Goal: Task Accomplishment & Management: Manage account settings

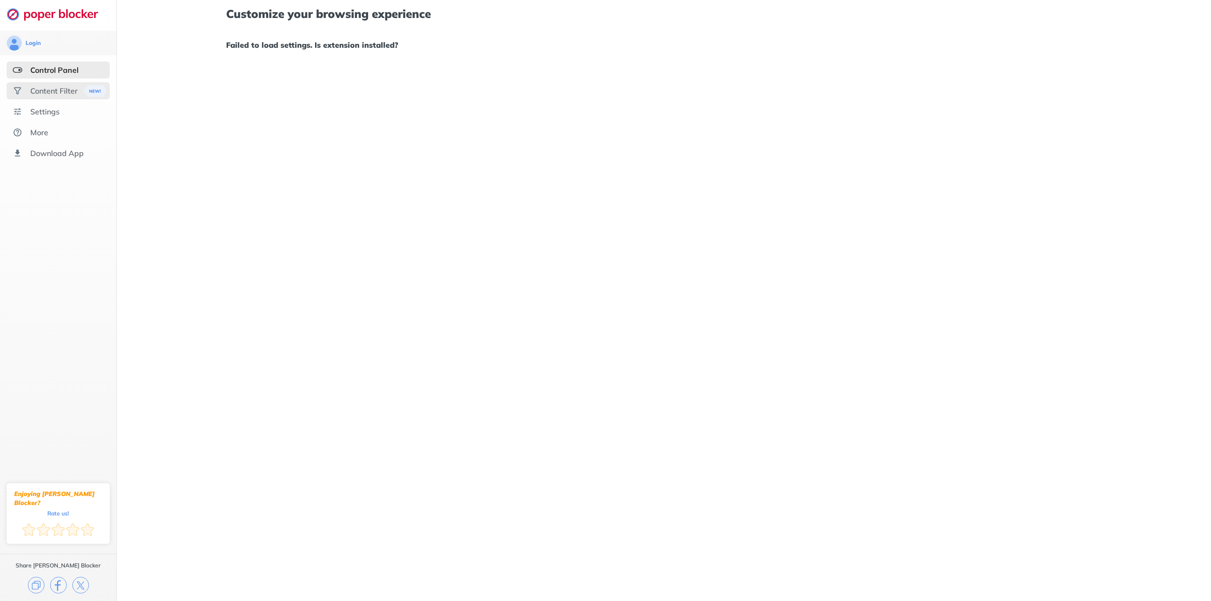
click at [53, 91] on div "Content Filter" at bounding box center [53, 90] width 47 height 9
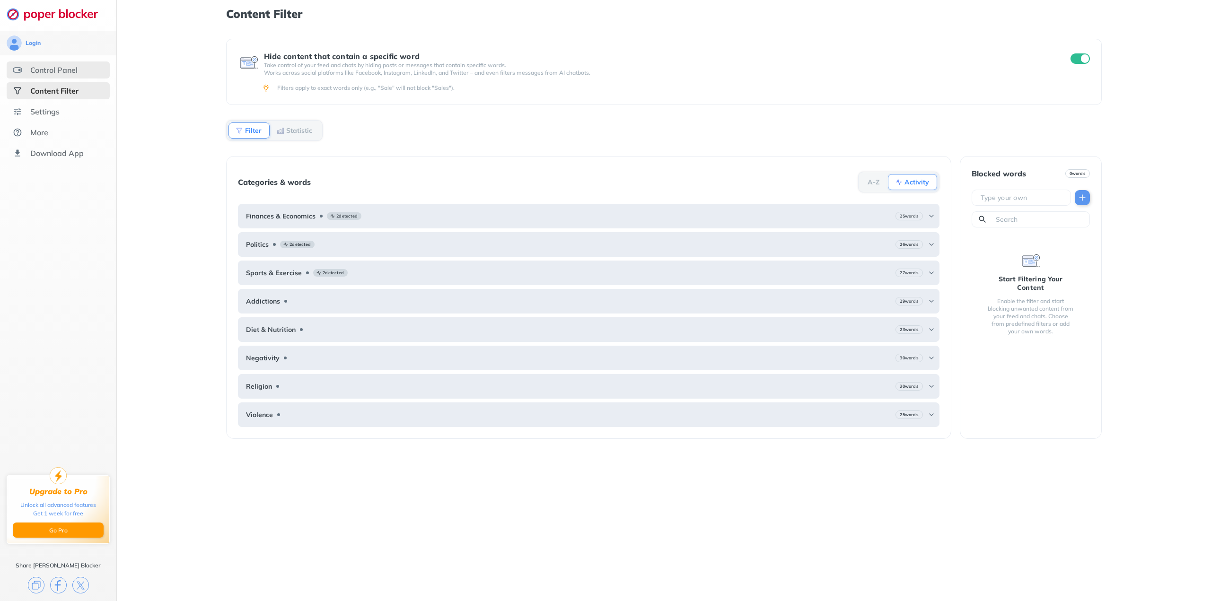
click at [50, 70] on div "Control Panel" at bounding box center [53, 69] width 47 height 9
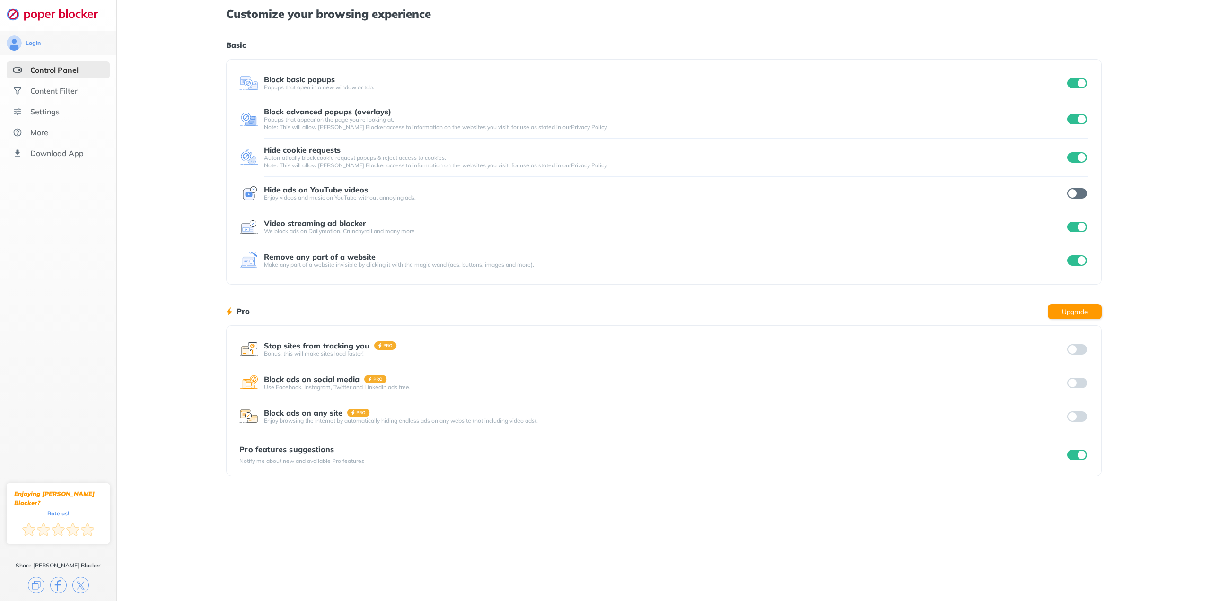
click at [1074, 85] on input "checkbox" at bounding box center [1077, 83] width 20 height 10
click at [1078, 122] on div "Login Control Panel Content Filter Settings More Download App Enjoying [PERSON_…" at bounding box center [605, 300] width 1211 height 601
drag, startPoint x: 1076, startPoint y: 156, endPoint x: 1076, endPoint y: 149, distance: 6.6
click at [1077, 156] on input "checkbox" at bounding box center [1077, 157] width 20 height 10
click at [1076, 115] on input "checkbox" at bounding box center [1077, 119] width 20 height 10
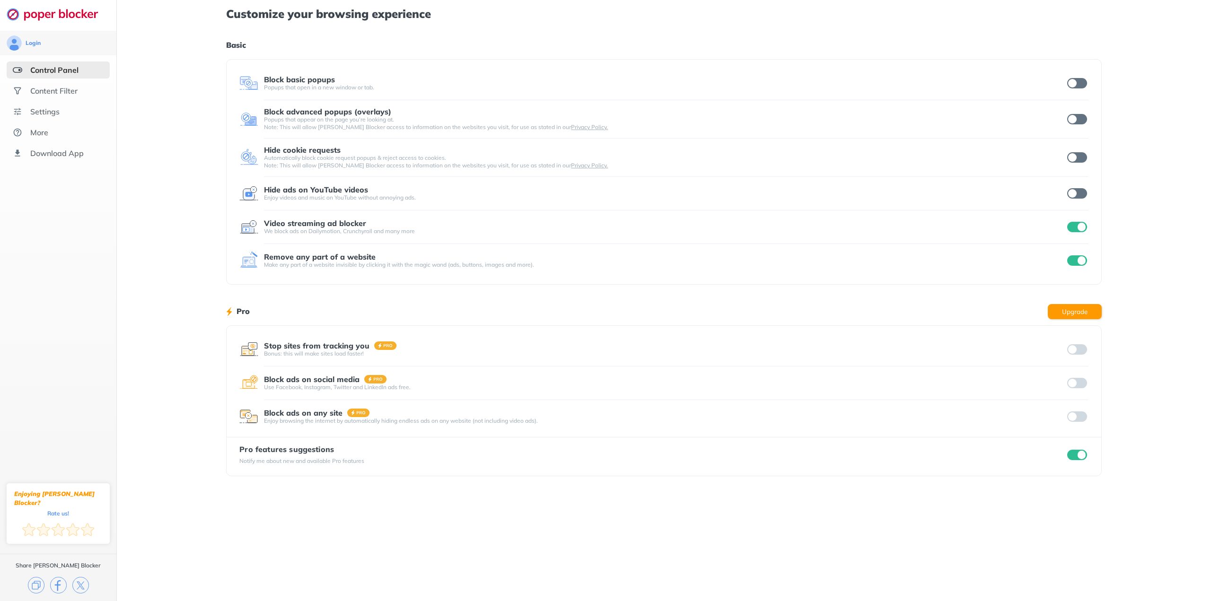
click at [1078, 231] on input "checkbox" at bounding box center [1077, 227] width 20 height 10
drag, startPoint x: 1084, startPoint y: 261, endPoint x: 1048, endPoint y: 251, distance: 37.4
click at [1083, 261] on input "checkbox" at bounding box center [1077, 260] width 20 height 10
drag, startPoint x: 1080, startPoint y: 81, endPoint x: 1072, endPoint y: 102, distance: 22.1
click at [1081, 80] on input "checkbox" at bounding box center [1077, 83] width 20 height 10
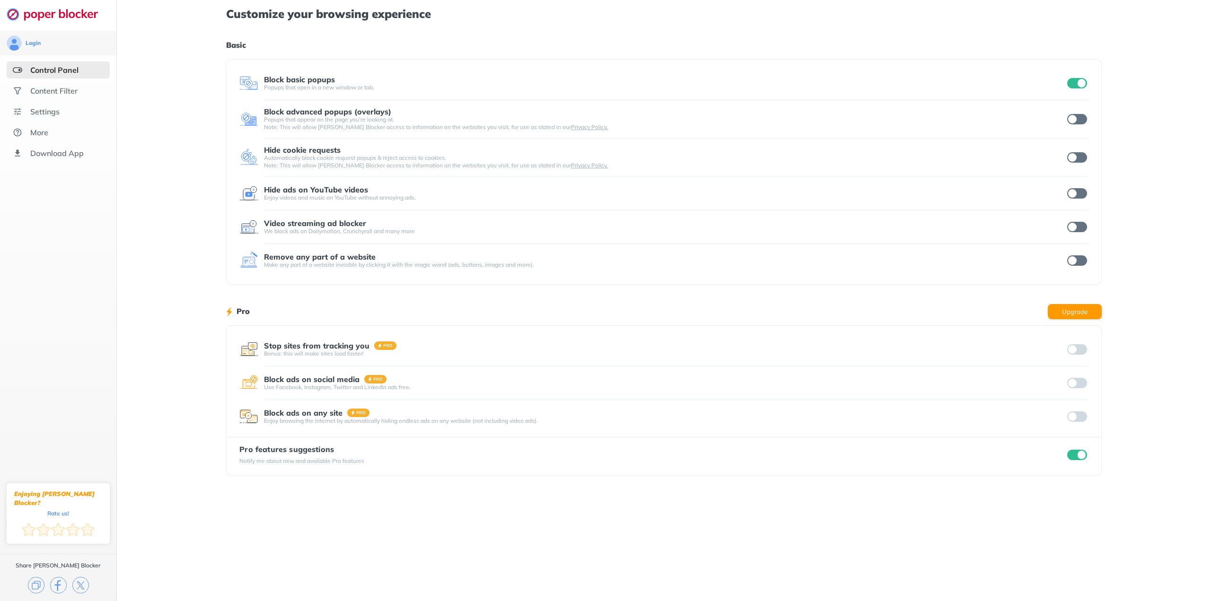
drag, startPoint x: 1071, startPoint y: 116, endPoint x: 1077, endPoint y: 145, distance: 28.9
click at [1072, 119] on input "checkbox" at bounding box center [1077, 119] width 20 height 10
drag, startPoint x: 1075, startPoint y: 227, endPoint x: 1079, endPoint y: 222, distance: 6.1
click at [1075, 227] on input "checkbox" at bounding box center [1077, 227] width 20 height 10
click at [1079, 197] on input "checkbox" at bounding box center [1077, 193] width 20 height 10
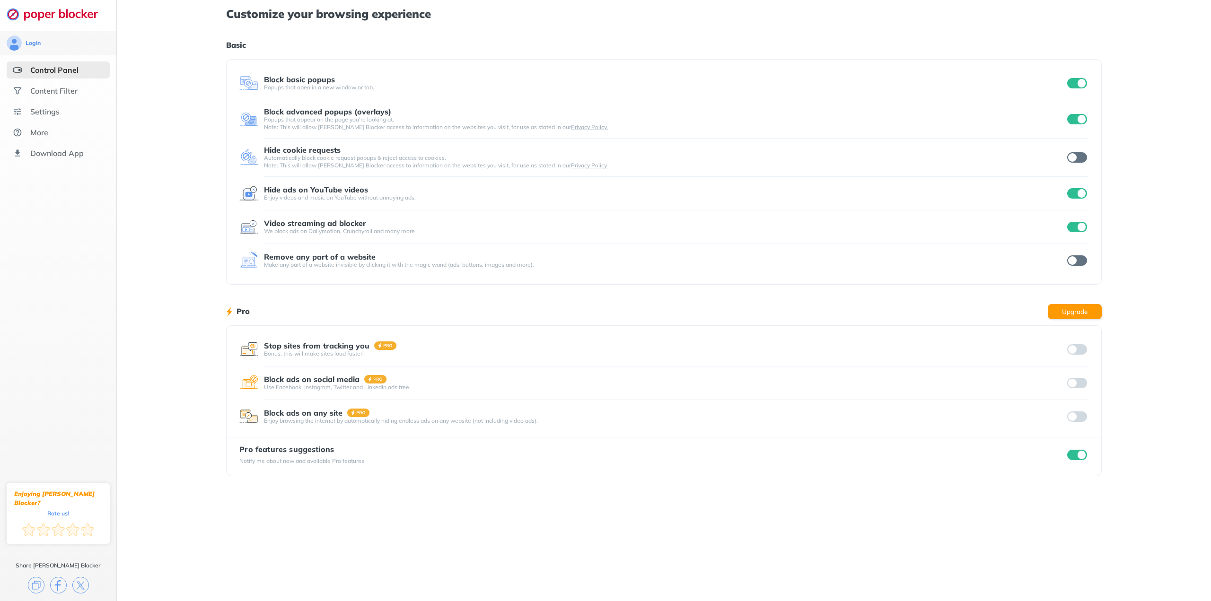
click at [1080, 164] on div at bounding box center [1076, 157] width 23 height 13
click at [1076, 156] on input "checkbox" at bounding box center [1077, 157] width 20 height 10
click at [1082, 255] on div at bounding box center [1076, 260] width 23 height 13
click at [1080, 262] on div "Login Control Panel Content Filter Settings More Download App Enjoying [PERSON_…" at bounding box center [605, 300] width 1211 height 601
